Goal: Task Accomplishment & Management: Manage account settings

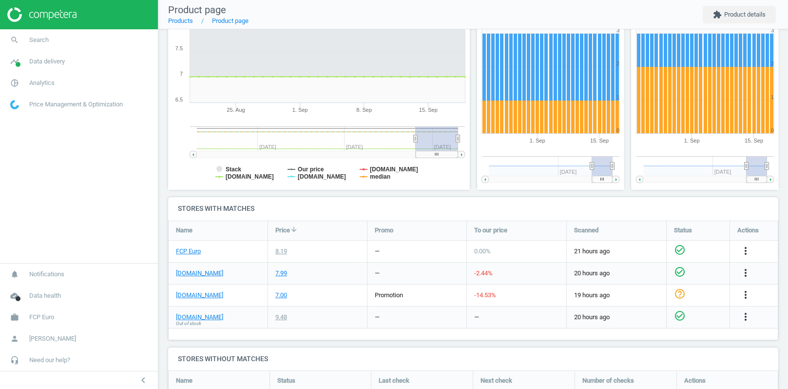
scroll to position [250, 0]
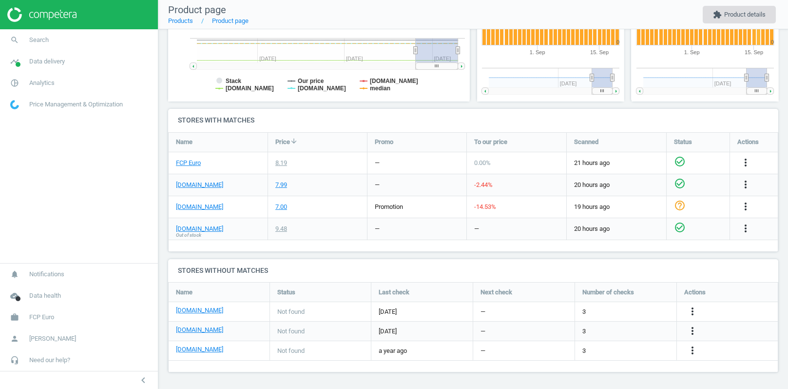
click at [740, 16] on button "extension Product details" at bounding box center [739, 15] width 73 height 18
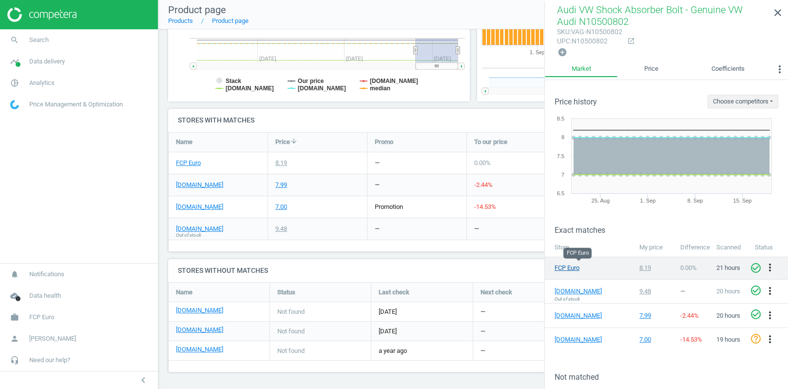
click at [570, 264] on link "FCP Euro" at bounding box center [579, 267] width 49 height 9
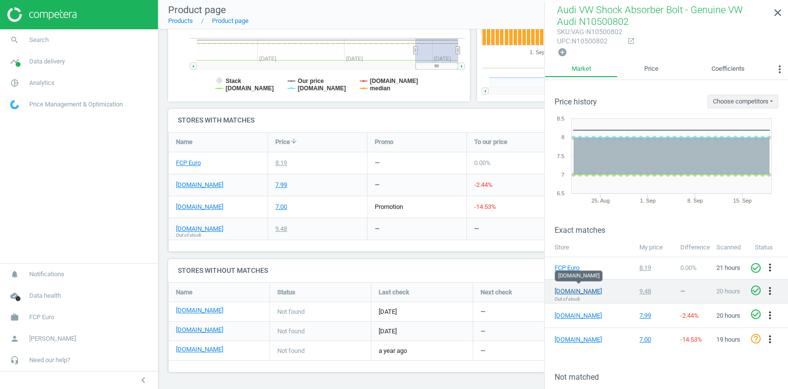
click at [573, 290] on link "[DOMAIN_NAME]" at bounding box center [579, 291] width 49 height 9
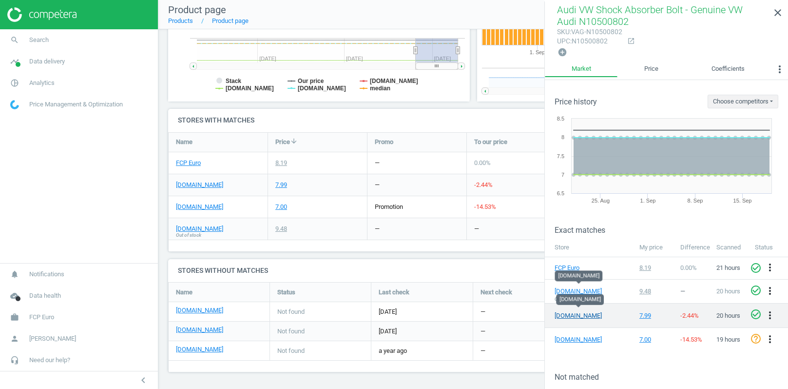
click at [577, 311] on link "[DOMAIN_NAME]" at bounding box center [579, 315] width 49 height 9
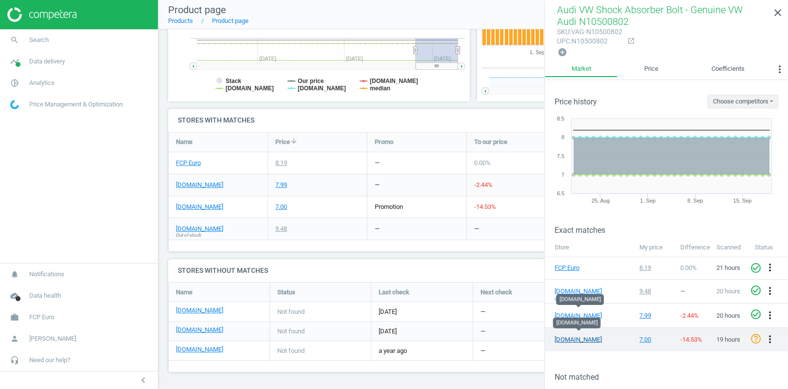
click at [571, 337] on link "[DOMAIN_NAME]" at bounding box center [579, 339] width 49 height 9
click at [771, 335] on icon "more_vert" at bounding box center [770, 339] width 12 height 12
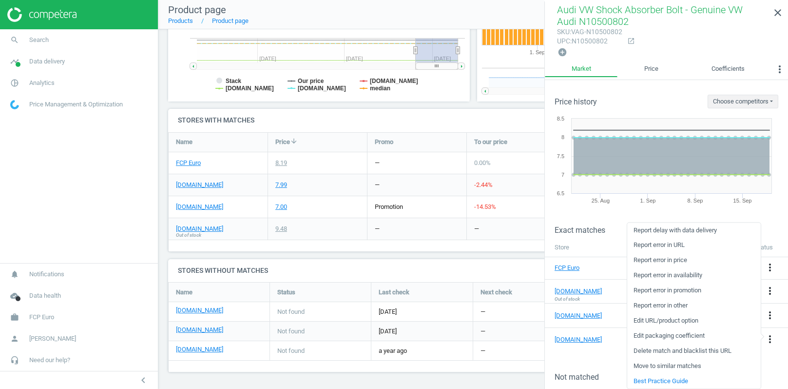
click at [675, 352] on link "Delete match and blacklist this URL" at bounding box center [694, 350] width 134 height 15
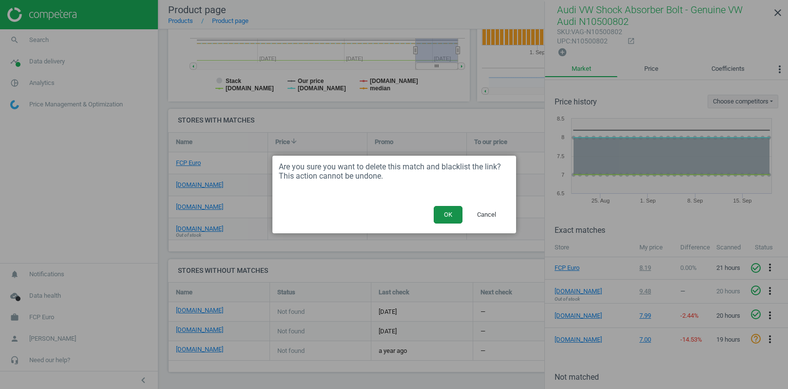
click at [449, 213] on button "OK" at bounding box center [448, 215] width 29 height 18
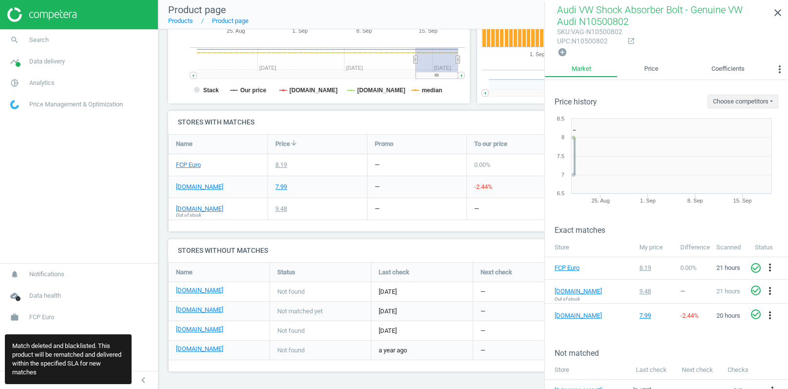
scroll to position [110, 610]
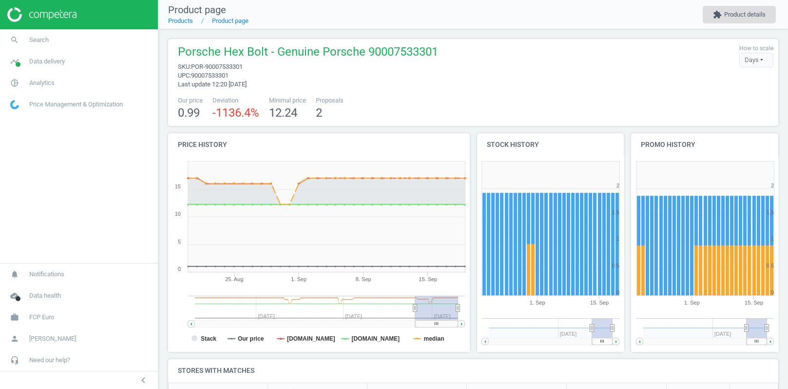
scroll to position [195, 147]
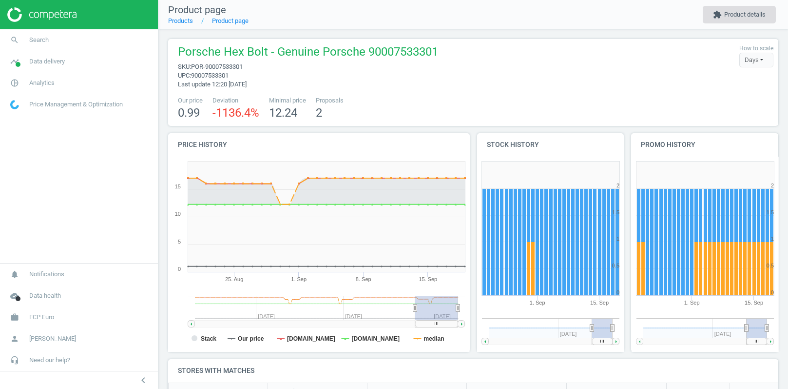
click at [736, 10] on button "extension Product details" at bounding box center [739, 15] width 73 height 18
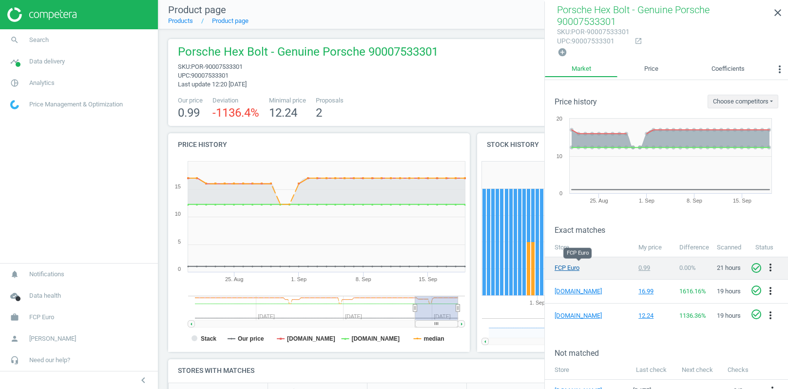
click at [569, 265] on link "FCP Euro" at bounding box center [579, 267] width 49 height 9
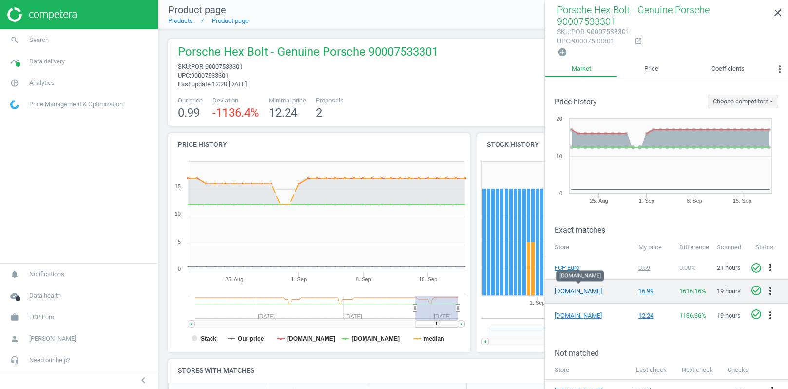
click at [573, 291] on link "[DOMAIN_NAME]" at bounding box center [579, 291] width 49 height 9
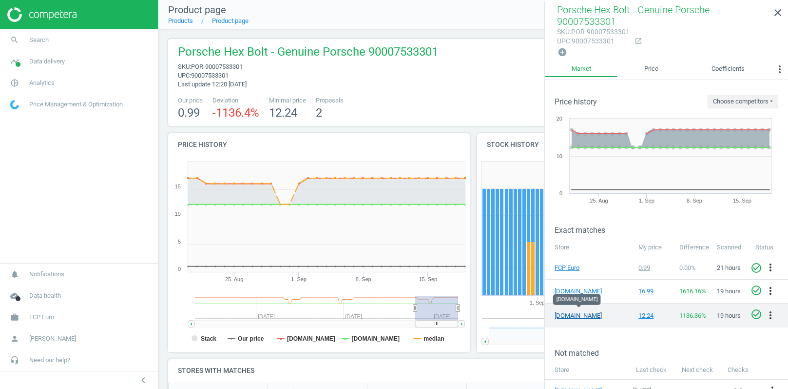
click at [576, 311] on link "[DOMAIN_NAME]" at bounding box center [579, 315] width 49 height 9
click at [770, 315] on icon "more_vert" at bounding box center [771, 315] width 12 height 12
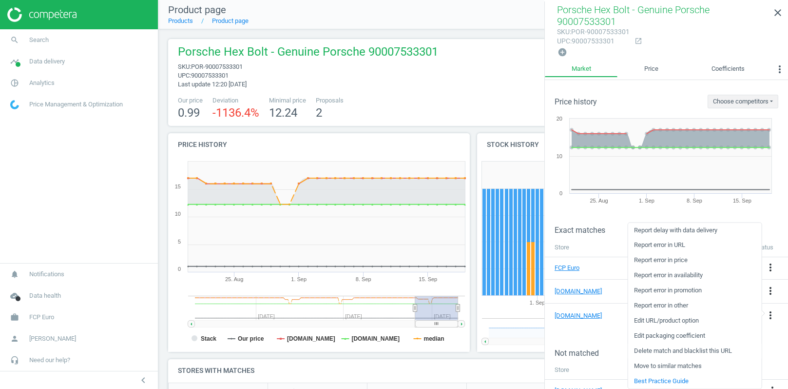
click at [659, 350] on link "Delete match and blacklist this URL" at bounding box center [695, 350] width 134 height 15
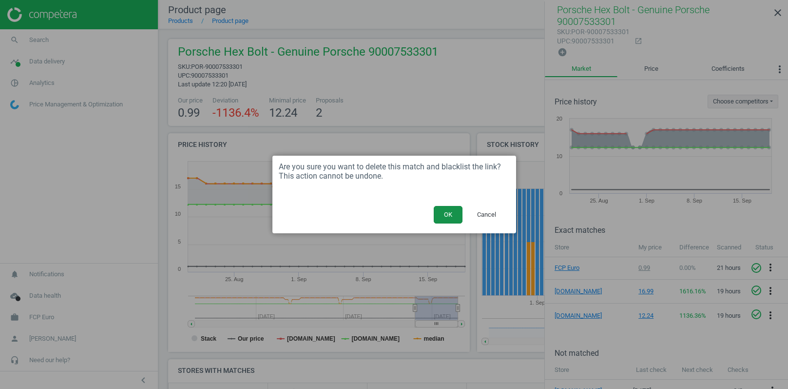
click at [452, 217] on button "OK" at bounding box center [448, 215] width 29 height 18
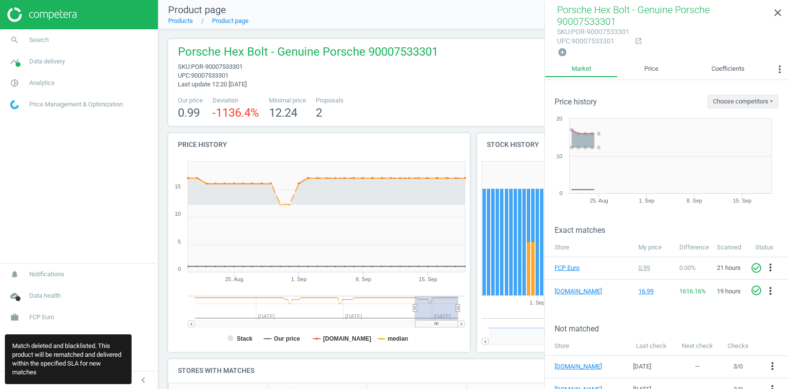
scroll to position [130, 610]
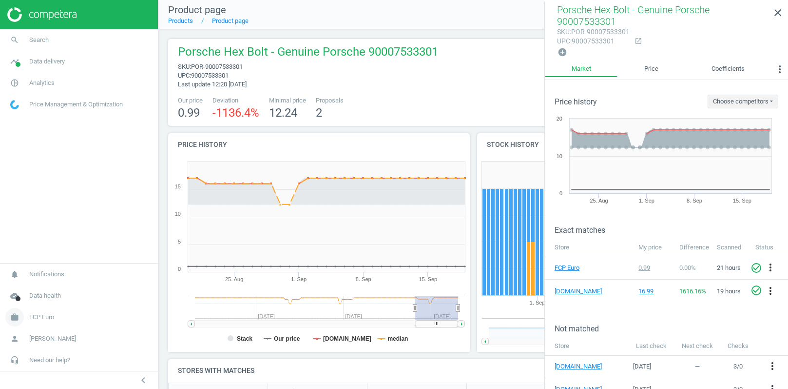
click at [35, 324] on link "work FCP Euro" at bounding box center [79, 316] width 158 height 21
click at [37, 287] on span "Switch campaign" at bounding box center [32, 288] width 43 height 8
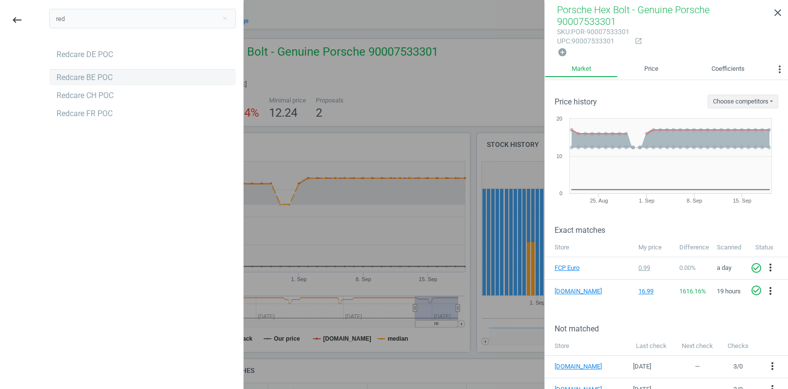
type input "red"
click at [95, 79] on div "Redcare BE POC" at bounding box center [85, 77] width 56 height 11
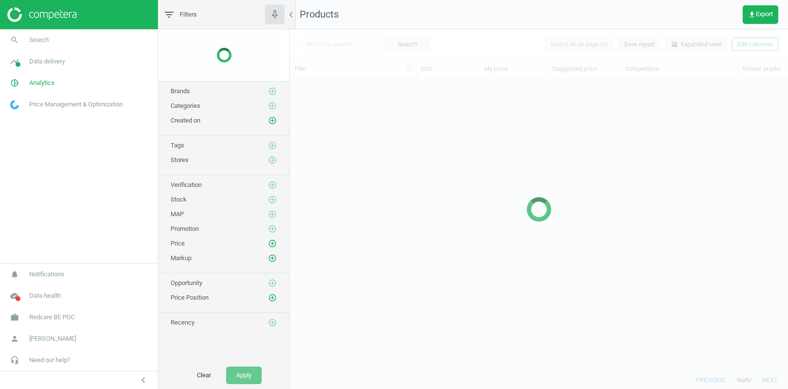
scroll to position [293, 498]
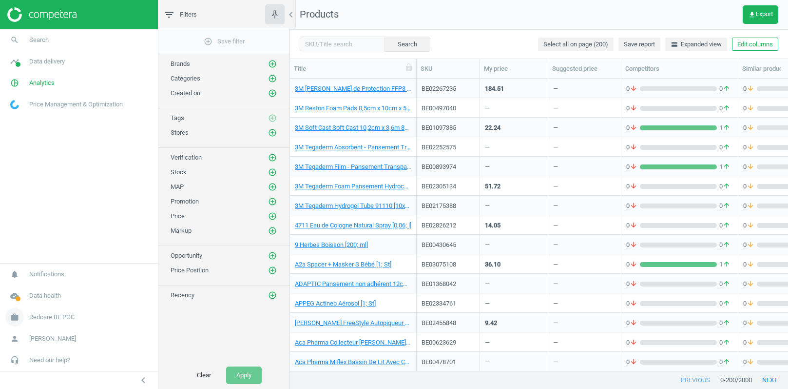
click at [43, 318] on span "Redcare BE POC" at bounding box center [51, 317] width 45 height 9
click at [35, 304] on span "Campaign settings" at bounding box center [35, 303] width 48 height 8
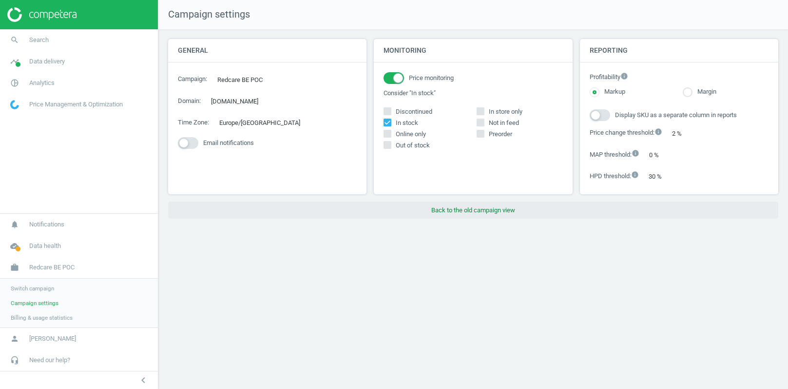
click at [436, 209] on button "Back to the old campaign view" at bounding box center [473, 210] width 610 height 18
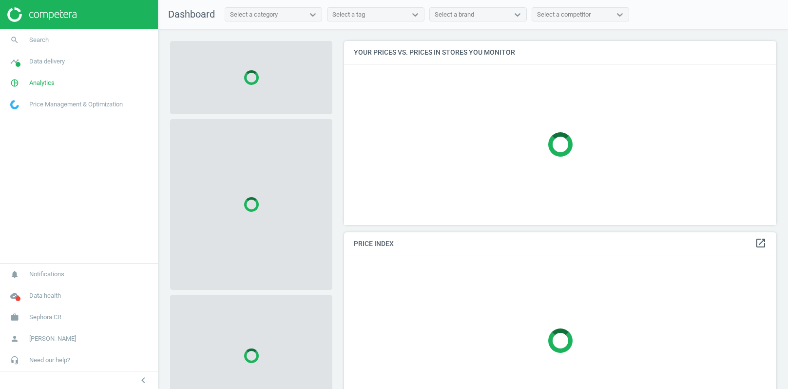
scroll to position [183, 433]
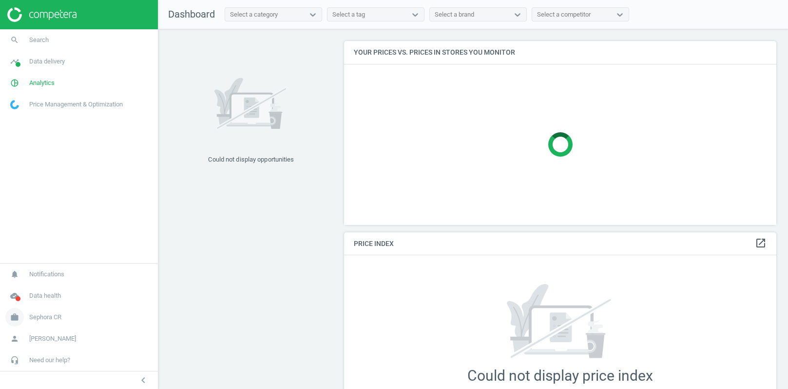
click at [46, 316] on span "Sephora CR" at bounding box center [45, 317] width 32 height 9
click at [37, 305] on span "Campaign settings" at bounding box center [35, 303] width 48 height 8
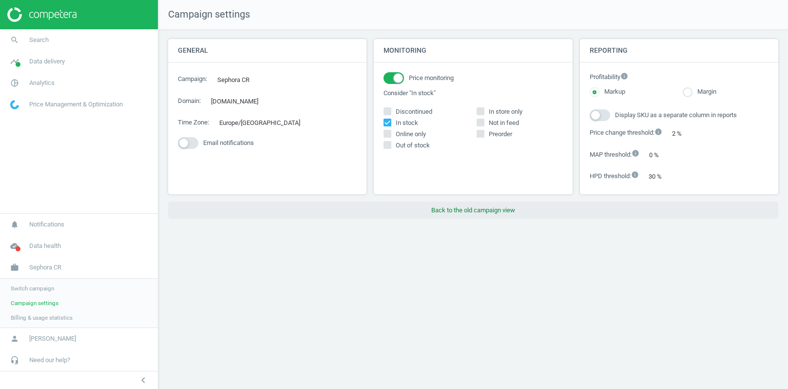
click at [465, 201] on button "Back to the old campaign view" at bounding box center [473, 210] width 610 height 18
